Goal: Information Seeking & Learning: Learn about a topic

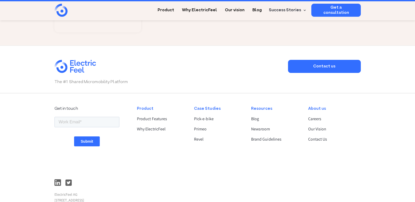
scroll to position [2446, 0]
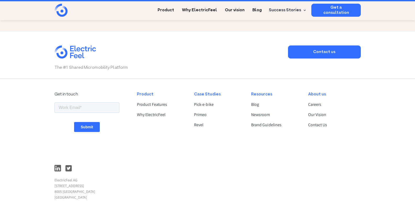
drag, startPoint x: 417, startPoint y: 9, endPoint x: 17, endPoint y: 6, distance: 400.7
click at [254, 102] on link "Blog" at bounding box center [275, 105] width 48 height 6
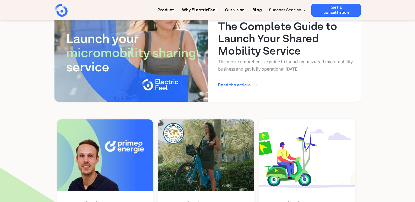
scroll to position [131, 0]
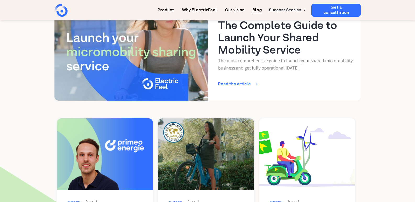
click at [255, 50] on h1 "The Complete Guide to Launch Your Shared Mobility Service" at bounding box center [285, 38] width 135 height 37
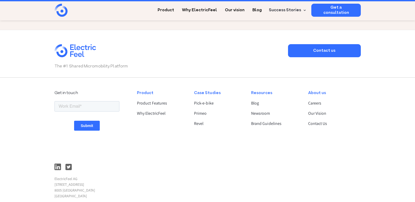
scroll to position [3399, 0]
